Goal: Transaction & Acquisition: Purchase product/service

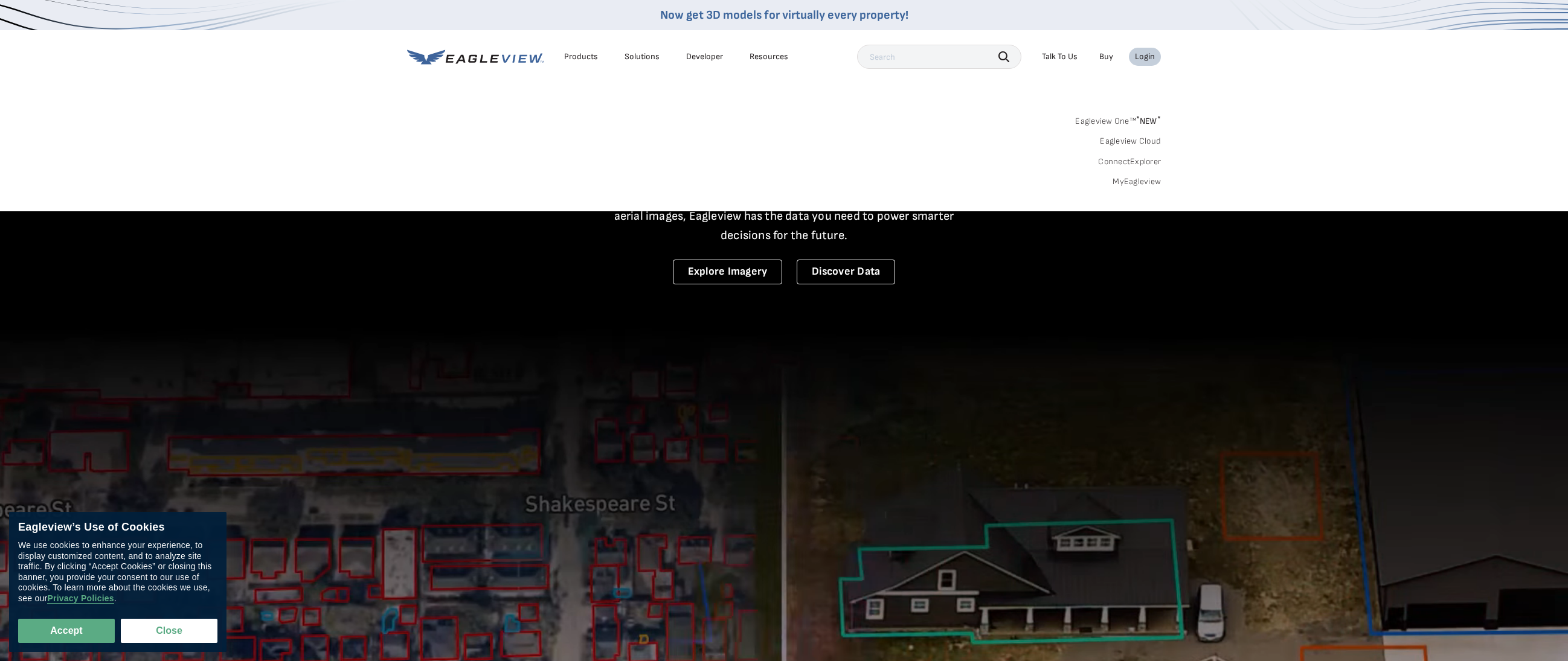
click at [1157, 179] on link "MyEagleview" at bounding box center [1136, 181] width 48 height 11
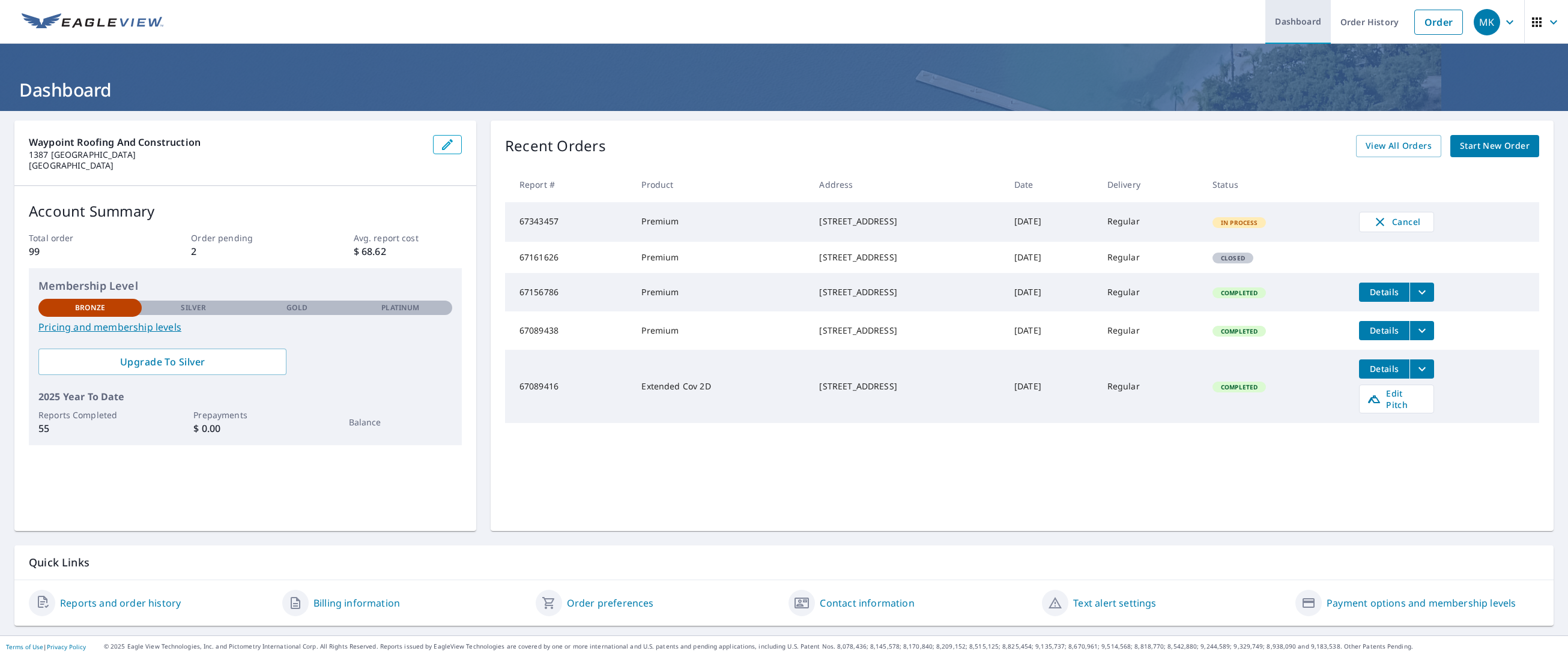
click at [1304, 31] on link "Dashboard" at bounding box center [1298, 22] width 65 height 44
click at [1343, 25] on link "Order History" at bounding box center [1370, 22] width 77 height 44
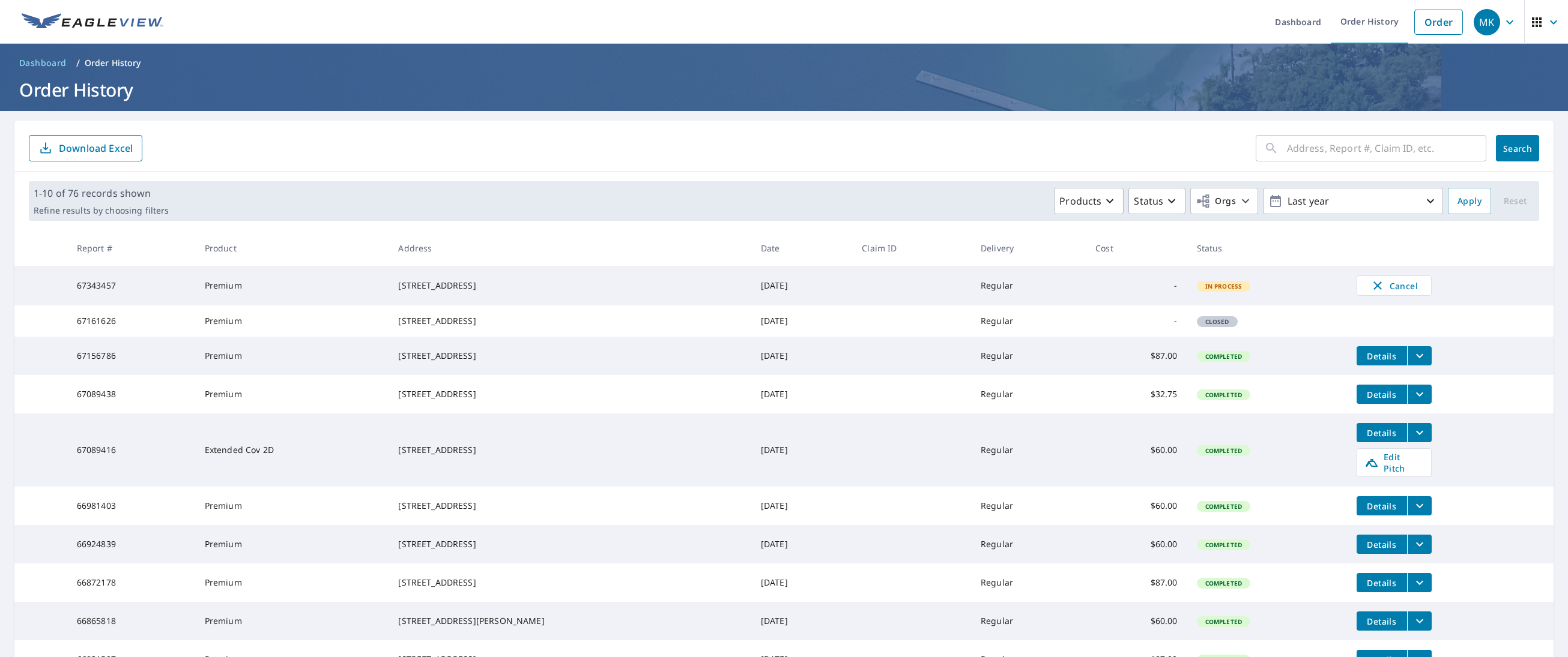
click at [1306, 150] on input "text" at bounding box center [1386, 149] width 199 height 34
type input "3440"
click button "Search" at bounding box center [1517, 148] width 44 height 27
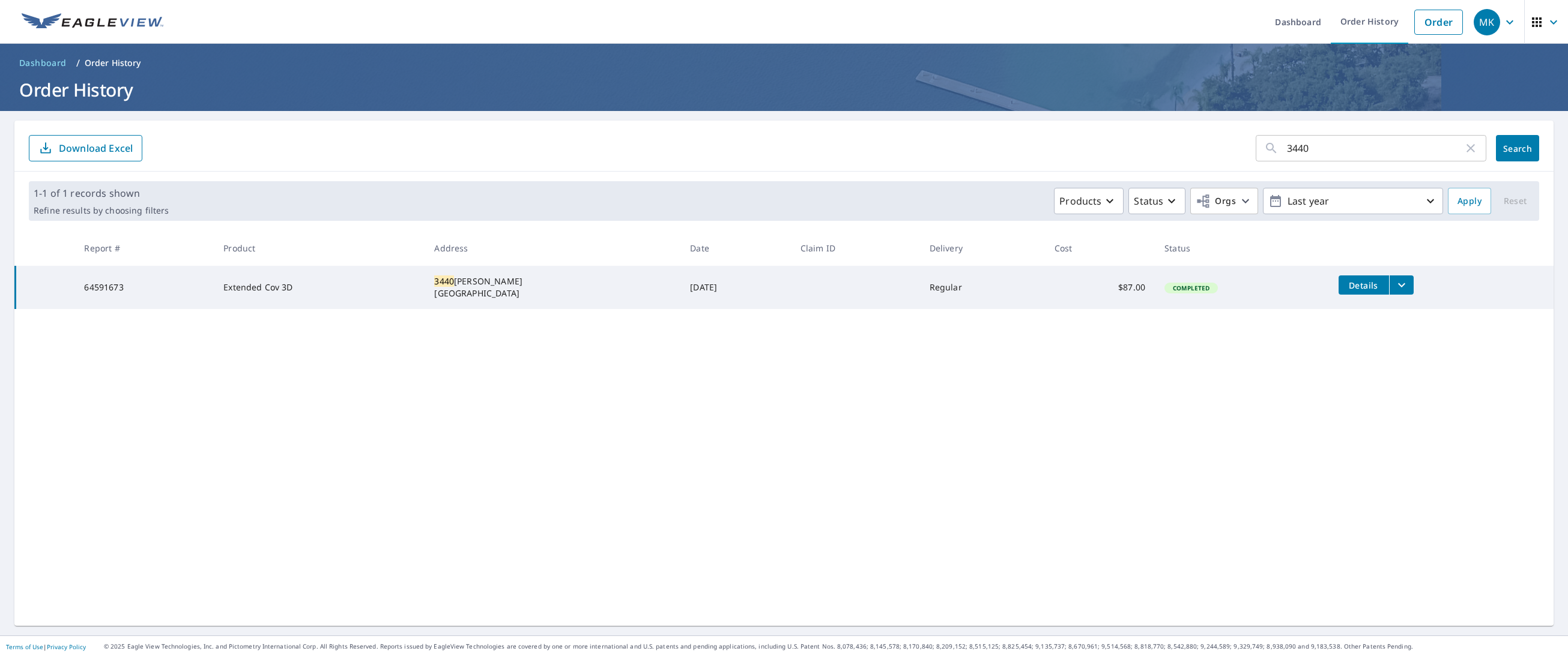
click at [1416, 296] on td "Details" at bounding box center [1441, 284] width 225 height 39
click at [1408, 290] on icon "filesDropdownBtn-64591673" at bounding box center [1401, 285] width 15 height 15
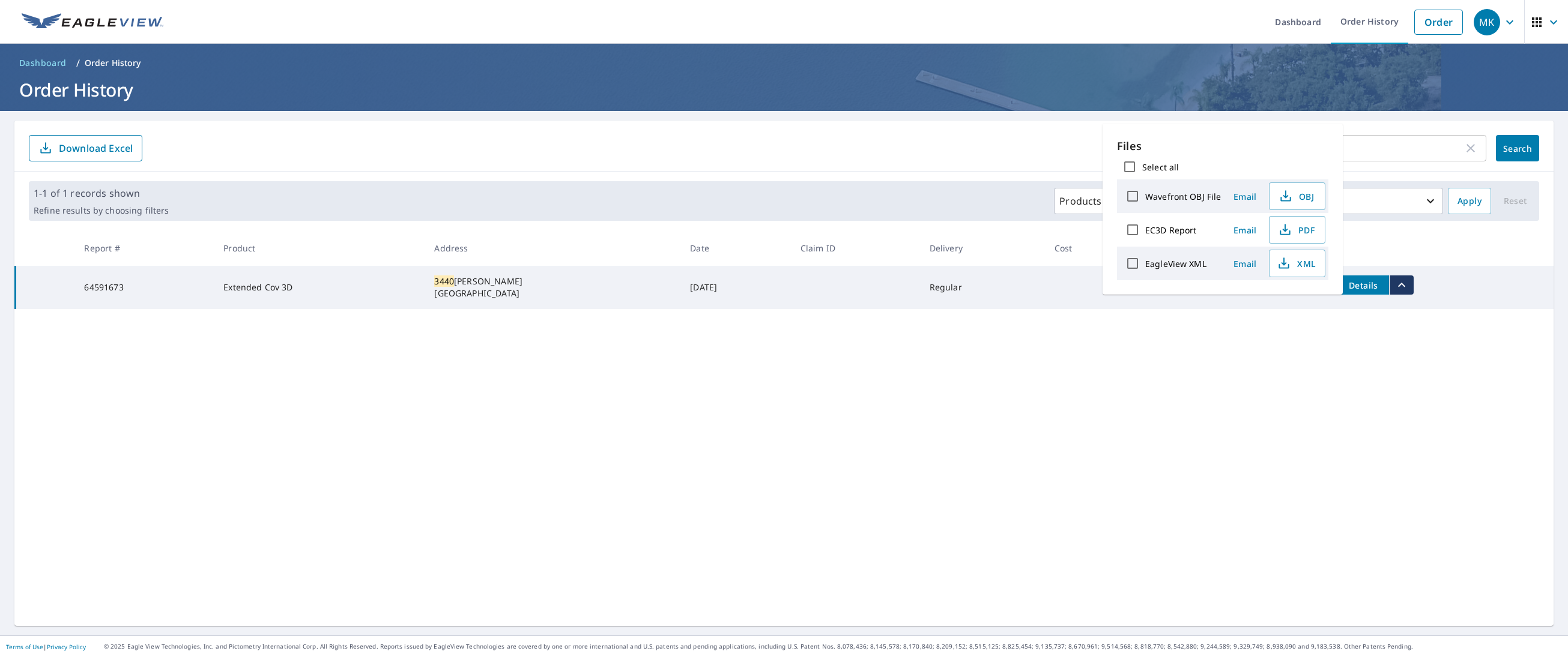
click at [1246, 330] on div "3440 ​ Search Download Excel 1-1 of 1 records shown Refine results by choosing …" at bounding box center [784, 374] width 1539 height 505
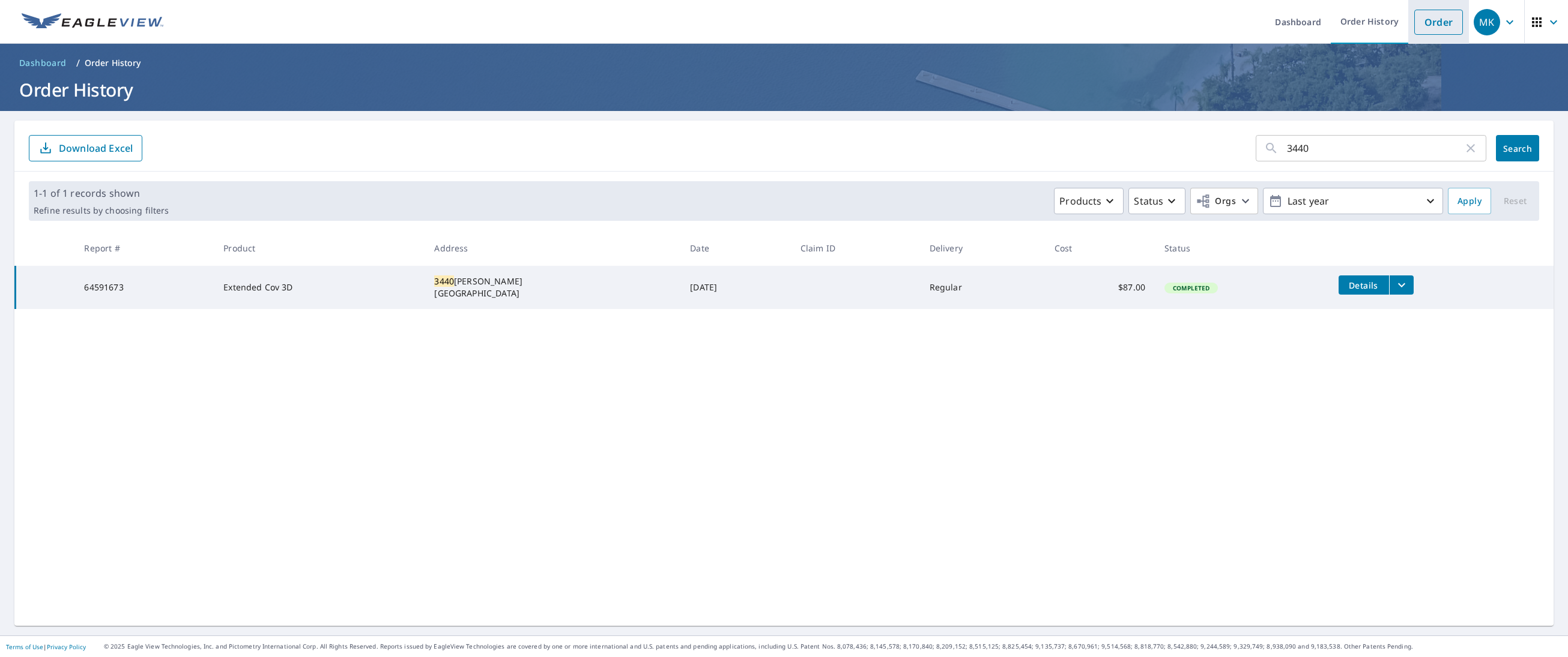
click at [1424, 32] on link "Order" at bounding box center [1438, 22] width 49 height 25
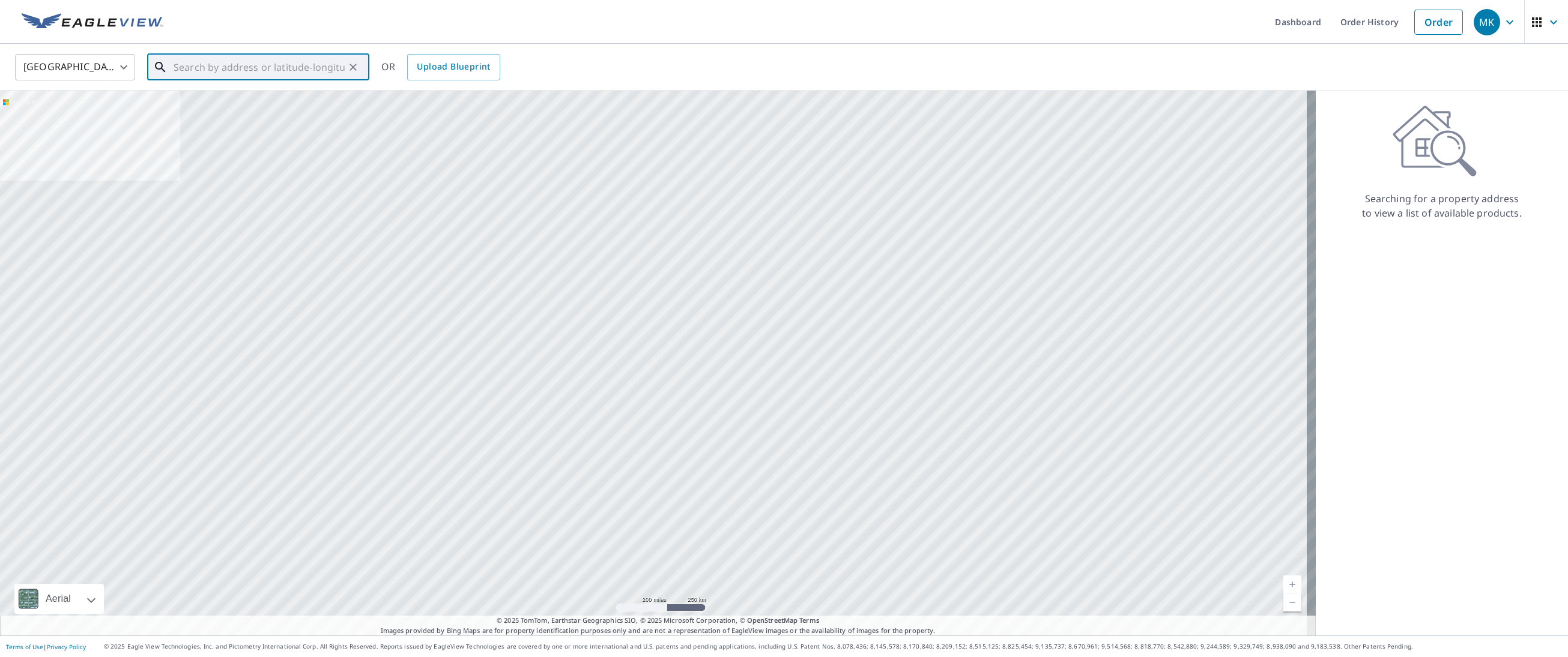
click at [223, 58] on input "text" at bounding box center [259, 67] width 171 height 34
click at [191, 95] on span "3440 Pursley Rd" at bounding box center [266, 102] width 188 height 15
type input "3440 Pursley Rd Dripping Springs, TX 78620"
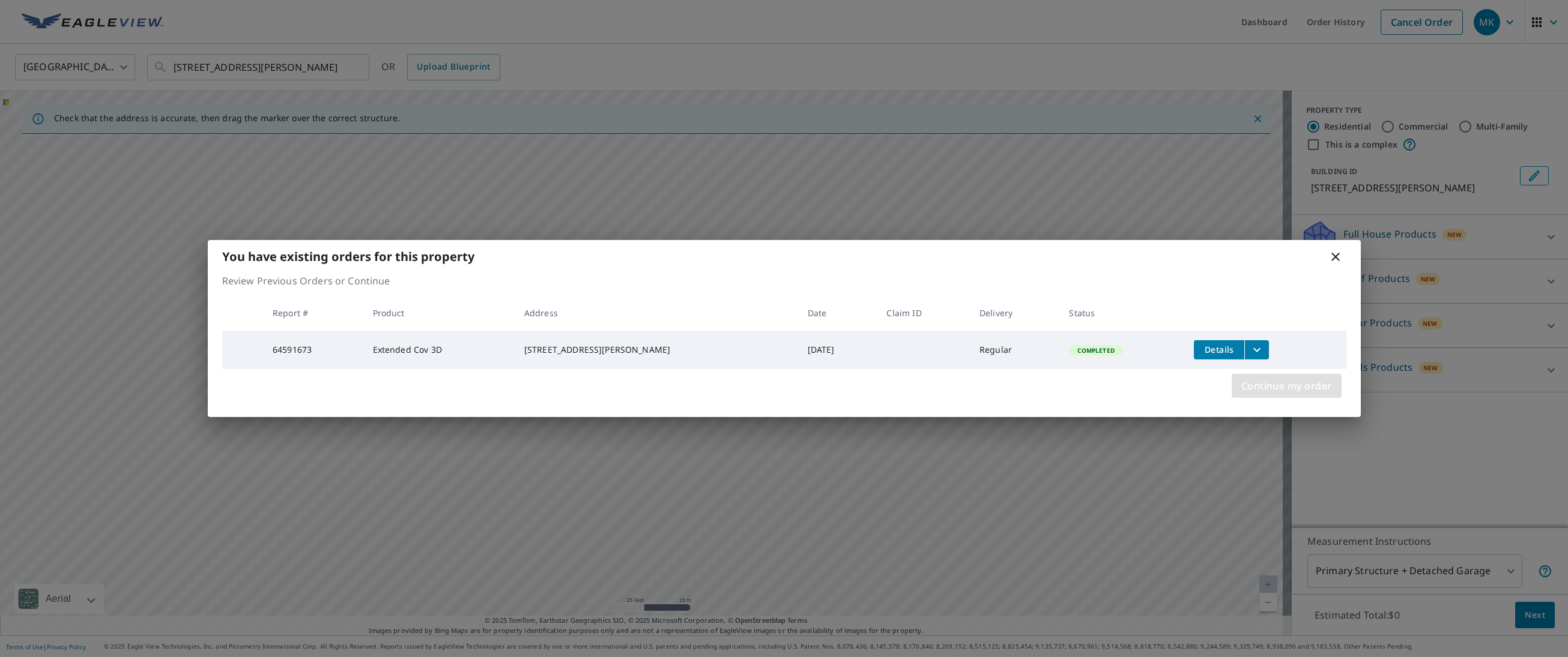
click at [1309, 384] on span "Continue my order" at bounding box center [1286, 385] width 90 height 17
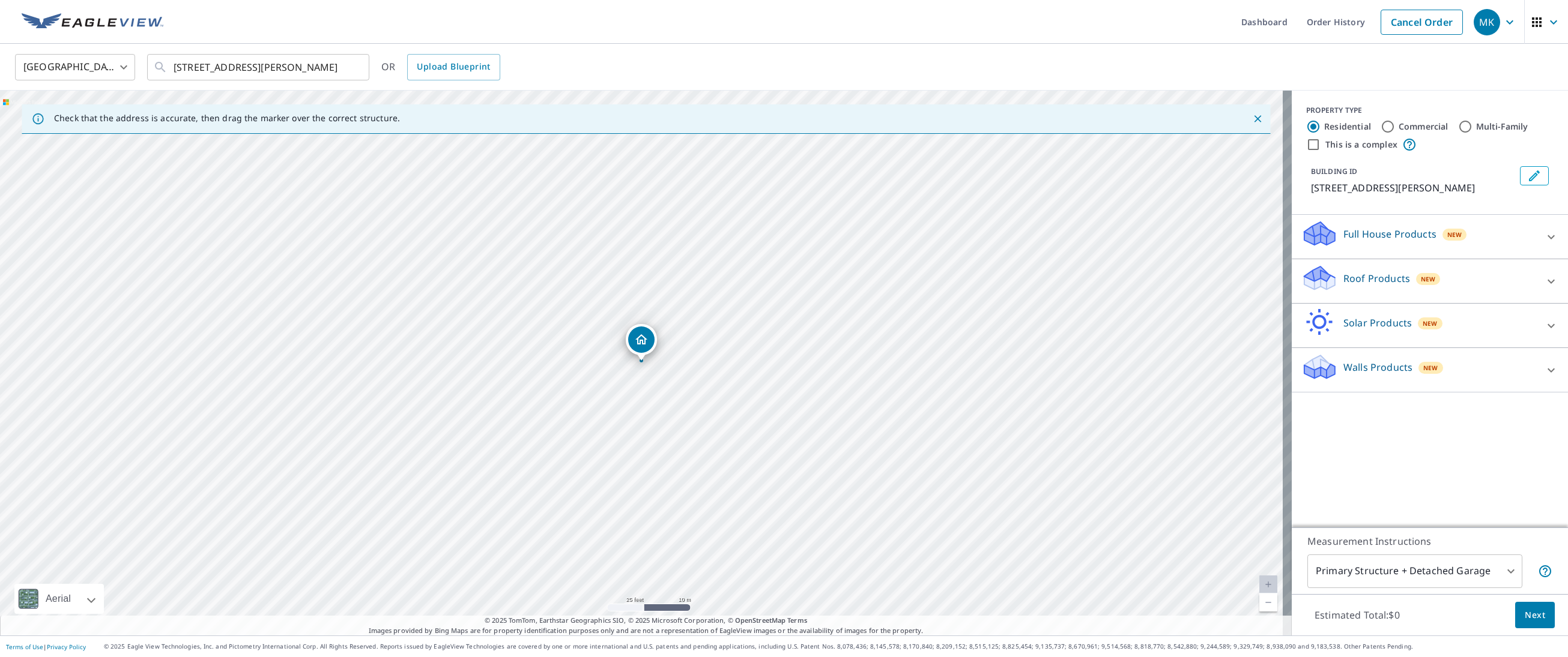
click at [1397, 372] on div "Walls Products New" at bounding box center [1419, 370] width 236 height 35
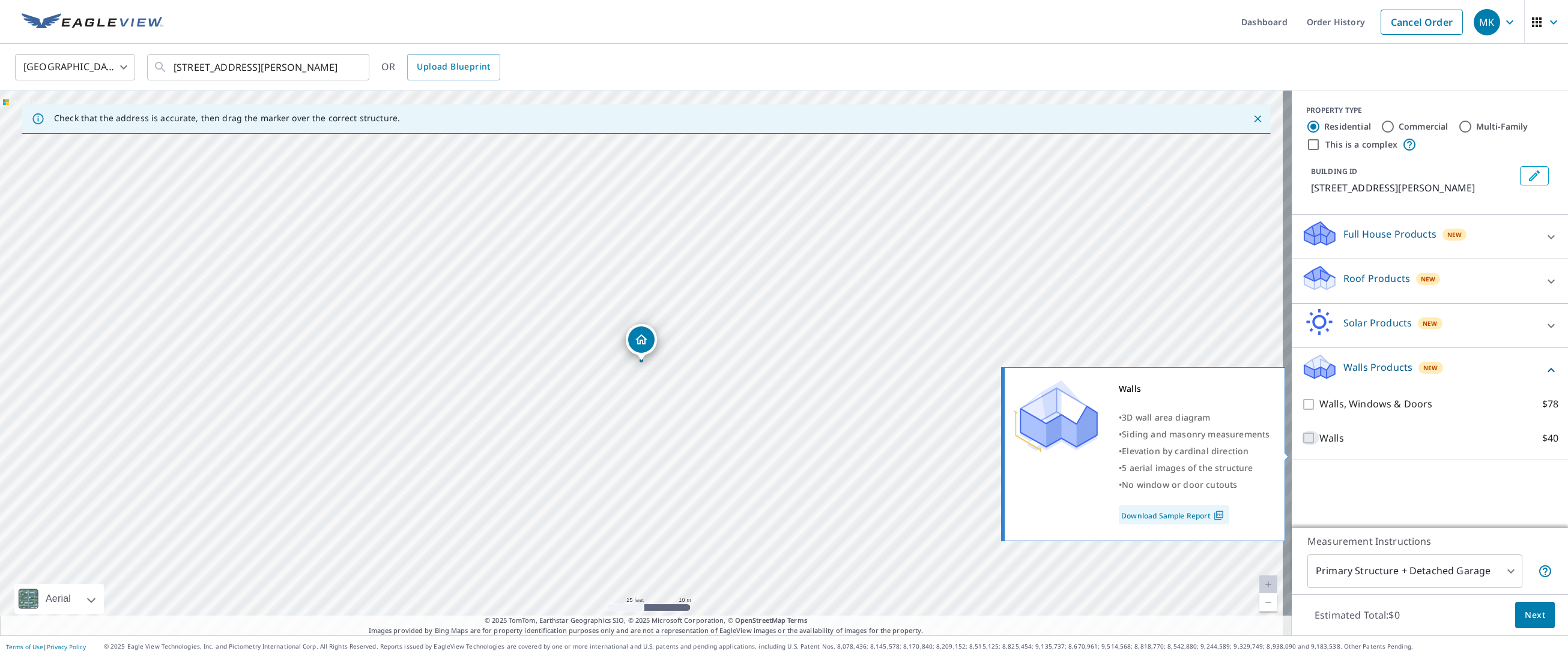
click at [1303, 446] on input "Walls $40" at bounding box center [1310, 438] width 18 height 15
checkbox input "true"
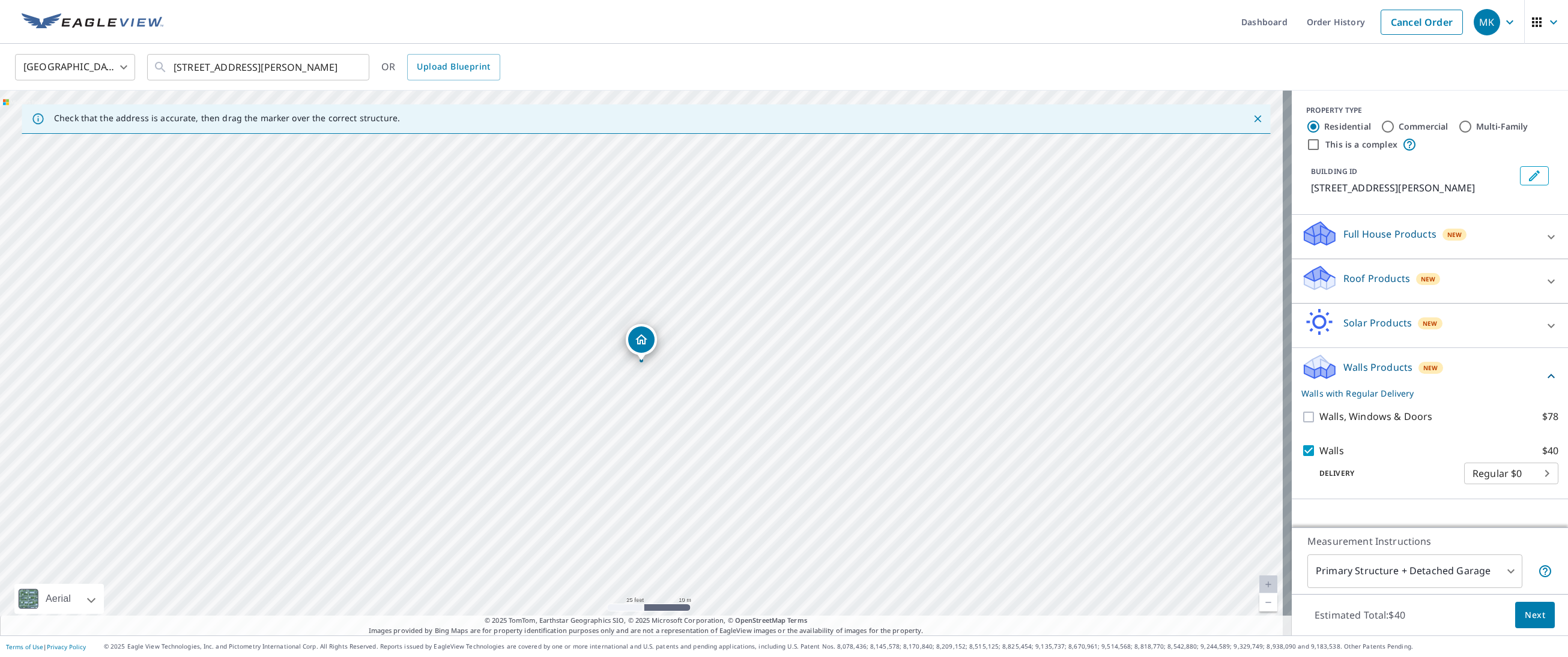
click at [1482, 482] on body "MK MK Dashboard Order History Cancel Order MK United States US ​ 3440 Pursley R…" at bounding box center [784, 328] width 1568 height 657
click at [1437, 483] on div at bounding box center [784, 328] width 1568 height 657
click at [1524, 613] on span "Next" at bounding box center [1534, 615] width 21 height 15
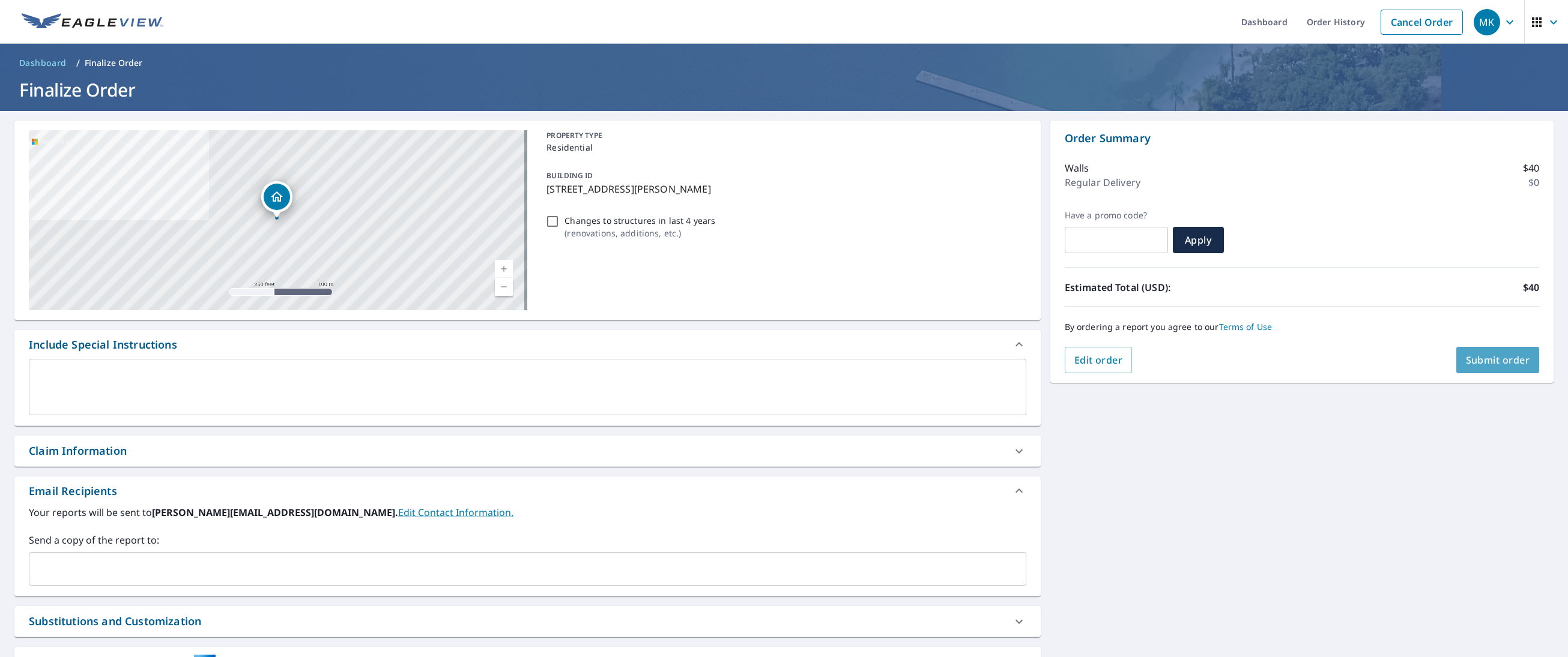
click at [1485, 372] on button "Submit order" at bounding box center [1498, 360] width 83 height 27
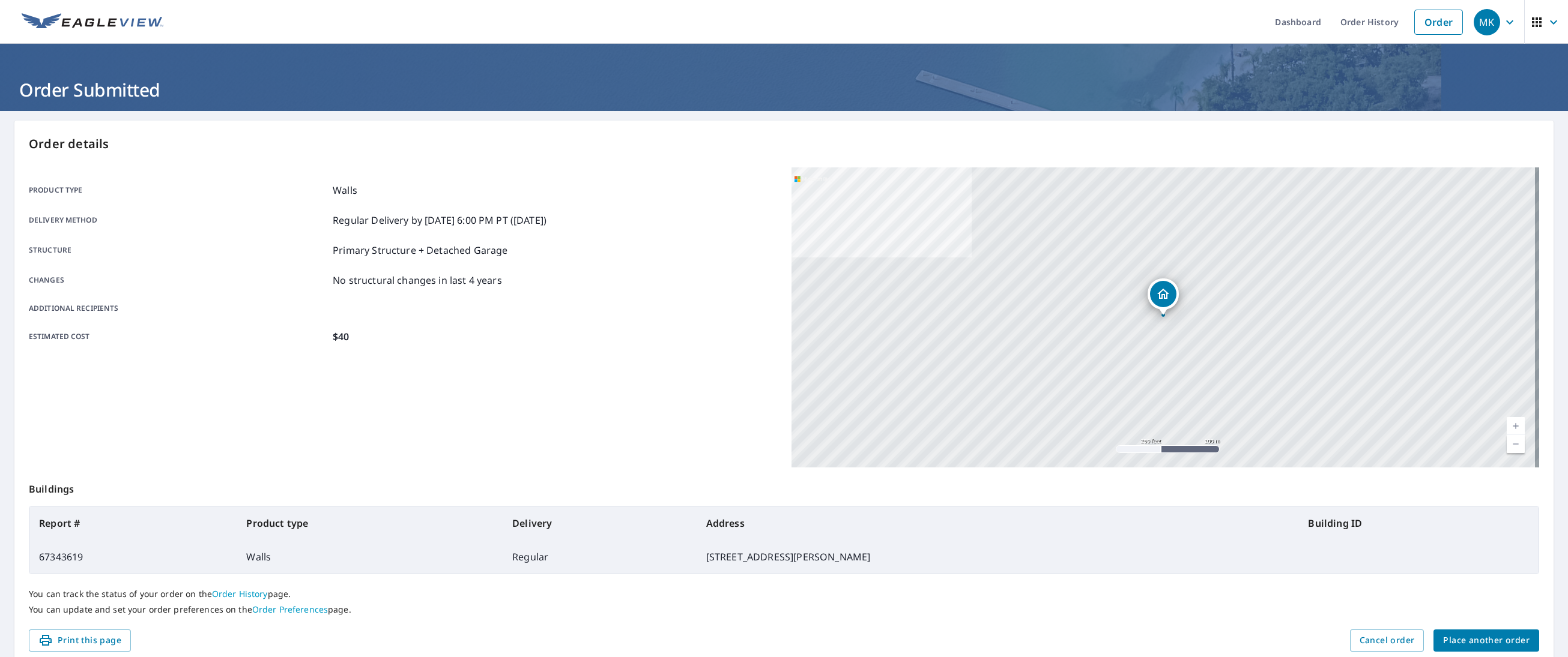
click at [1484, 637] on span "Place another order" at bounding box center [1486, 640] width 86 height 15
